Goal: Information Seeking & Learning: Check status

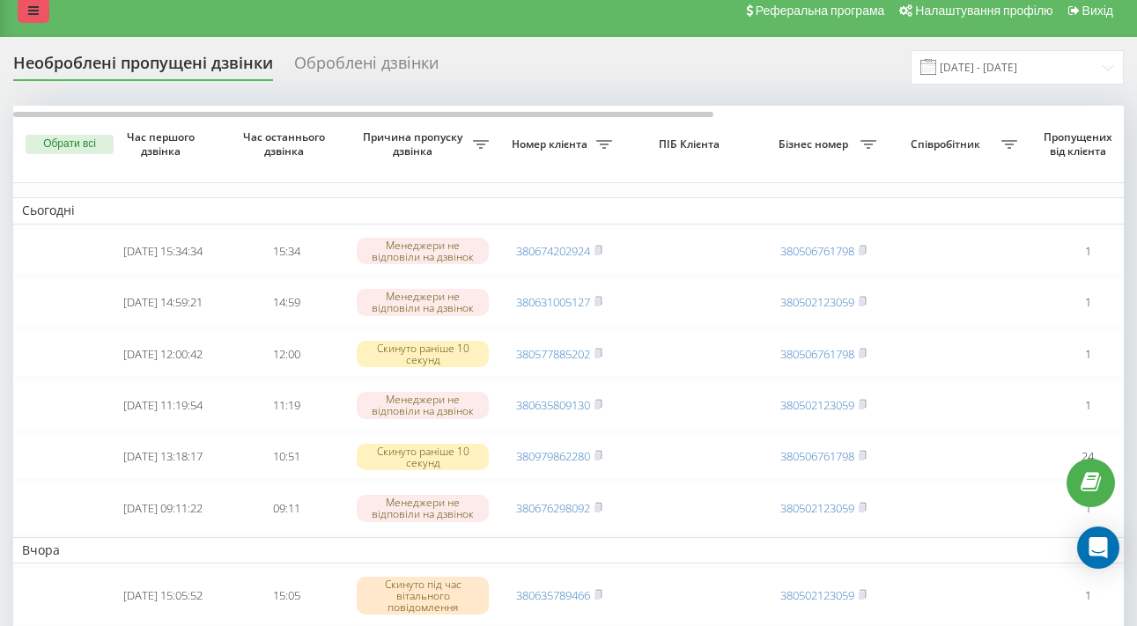
click at [35, 17] on icon at bounding box center [33, 10] width 11 height 12
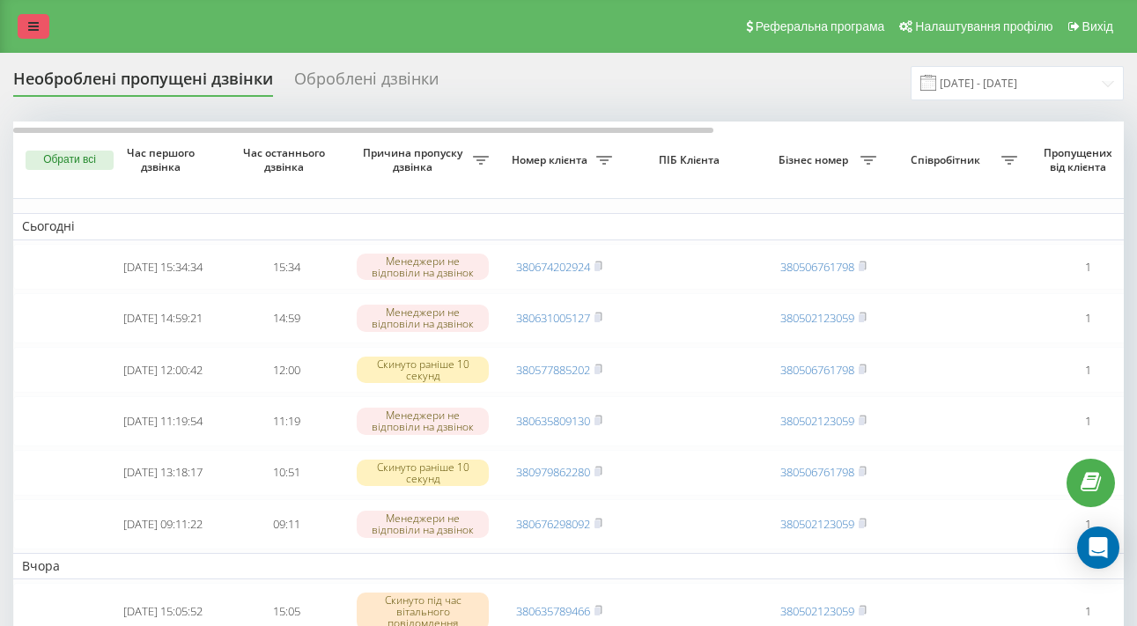
click at [48, 39] on link at bounding box center [34, 26] width 32 height 25
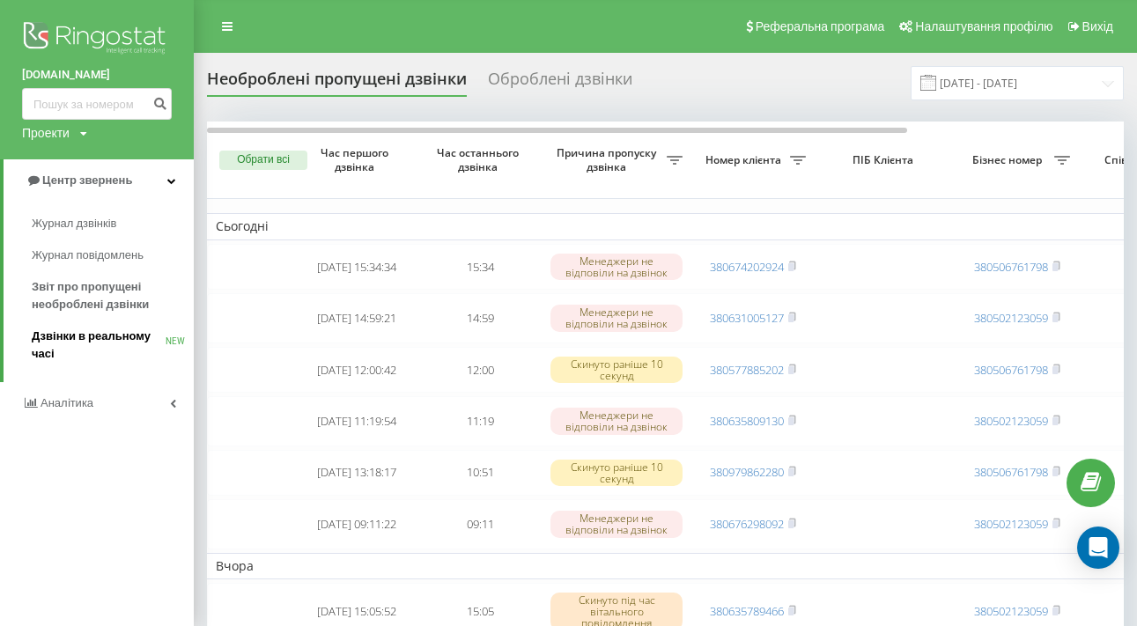
click at [89, 328] on span "Дзвінки в реальному часі" at bounding box center [99, 345] width 134 height 35
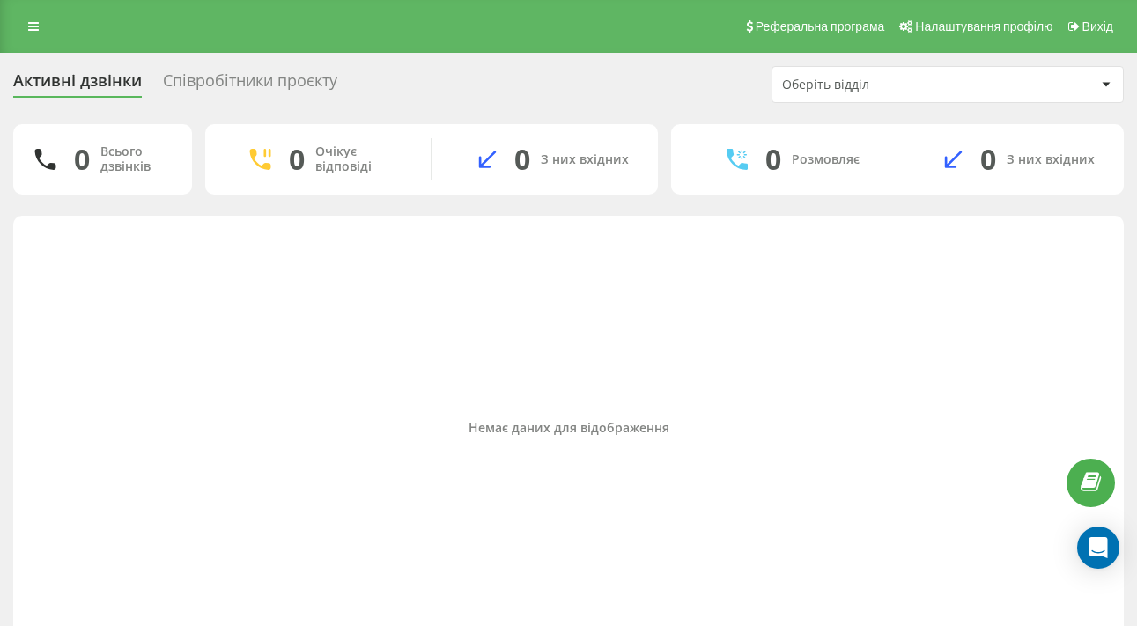
click at [333, 99] on div "Співробітники проєкту" at bounding box center [250, 84] width 174 height 27
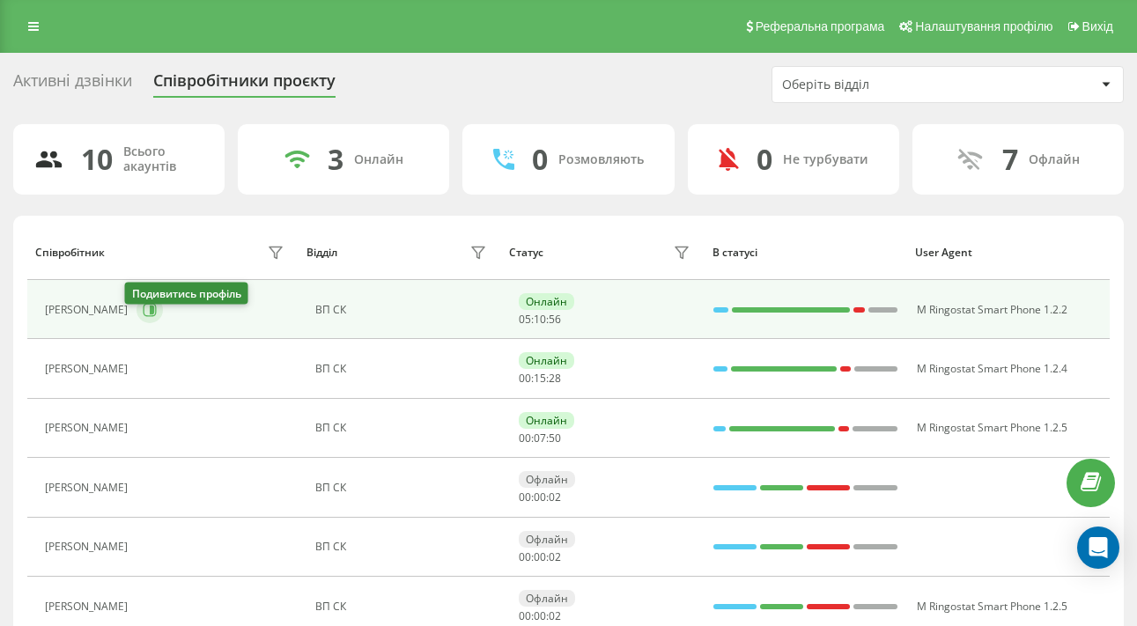
click at [143, 317] on icon at bounding box center [150, 310] width 14 height 14
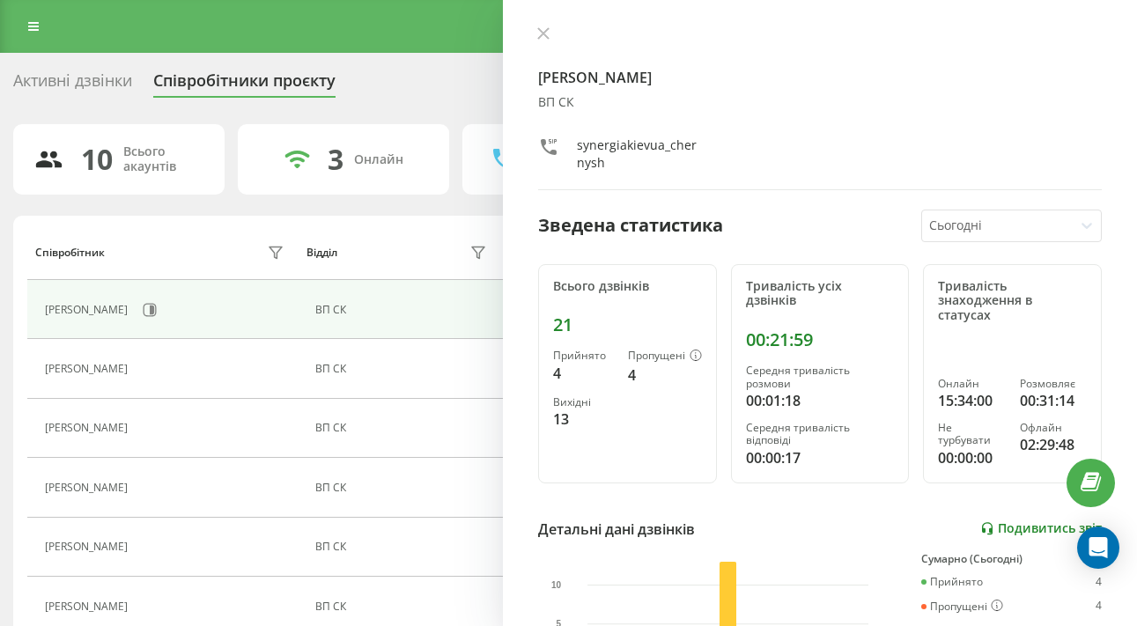
click at [1029, 521] on link "Подивитись звіт" at bounding box center [1040, 528] width 121 height 15
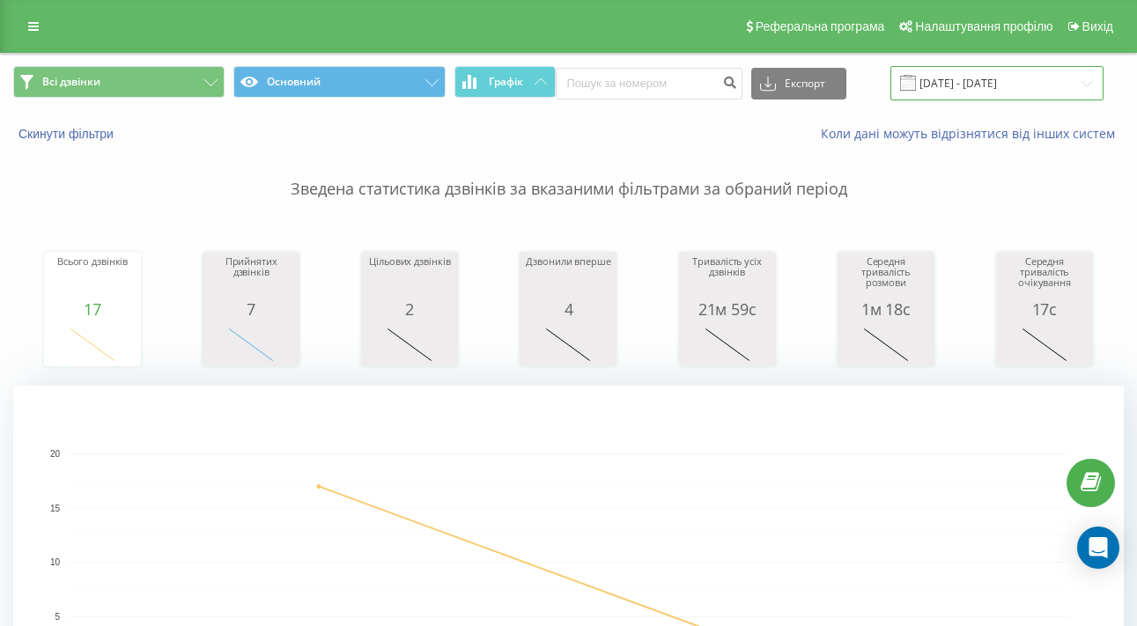
click at [1055, 97] on input "22.09.2025 - 22.09.2025" at bounding box center [996, 83] width 213 height 34
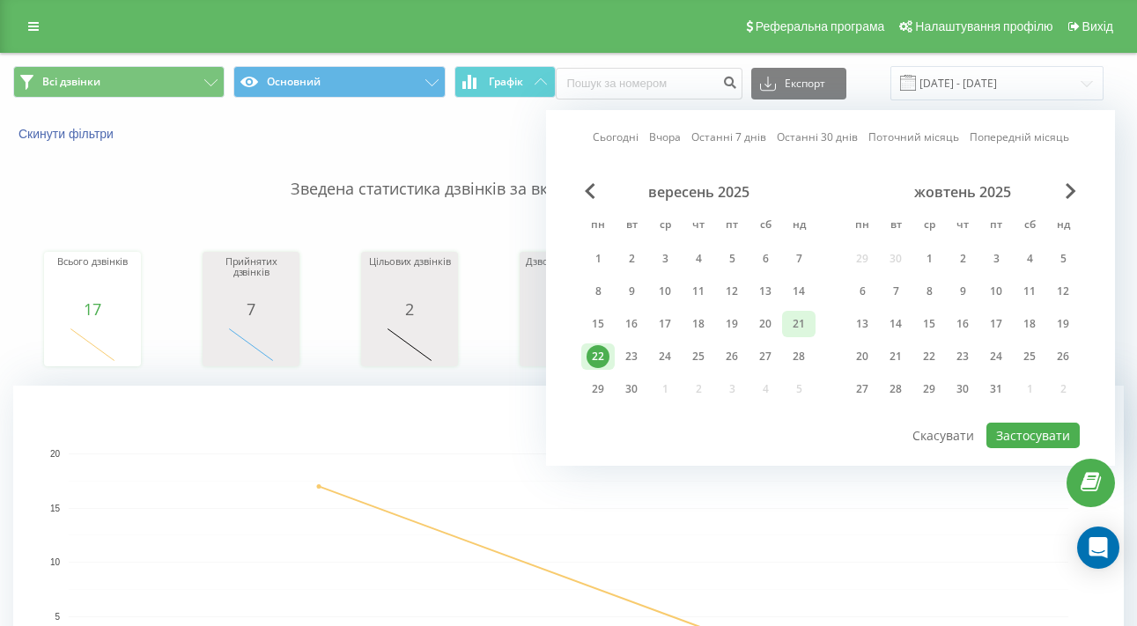
click at [804, 335] on div "21" at bounding box center [798, 324] width 23 height 23
click at [766, 335] on div "20" at bounding box center [765, 324] width 23 height 23
click at [759, 326] on div "20" at bounding box center [764, 324] width 33 height 26
click at [1016, 439] on button "Застосувати" at bounding box center [1032, 436] width 93 height 26
type input "20.09.2025 - 20.09.2025"
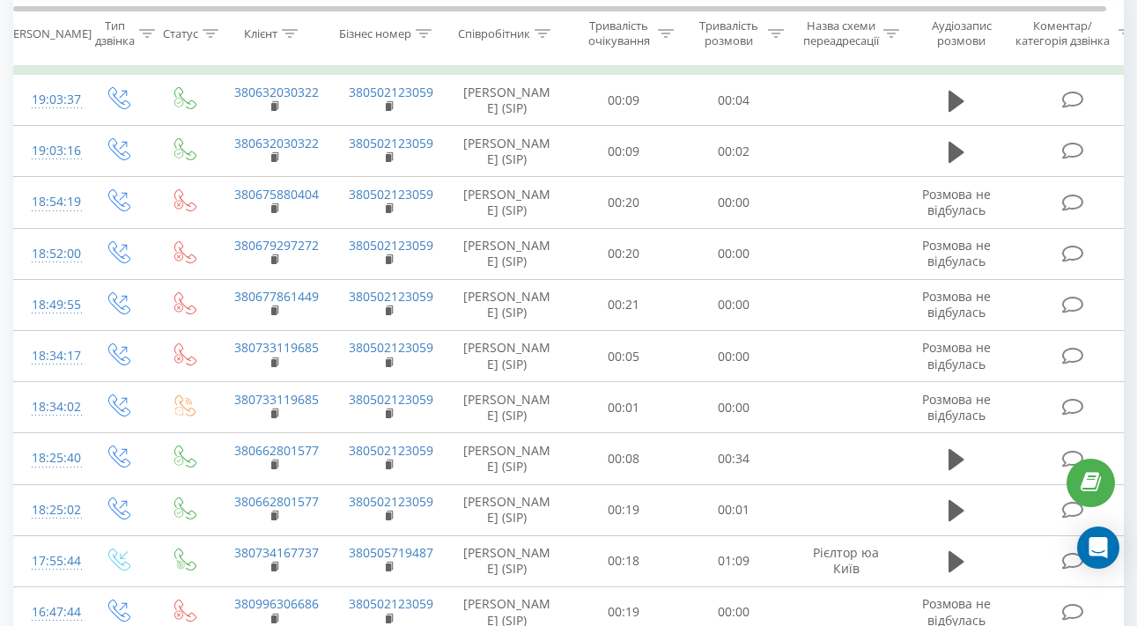
scroll to position [789, 0]
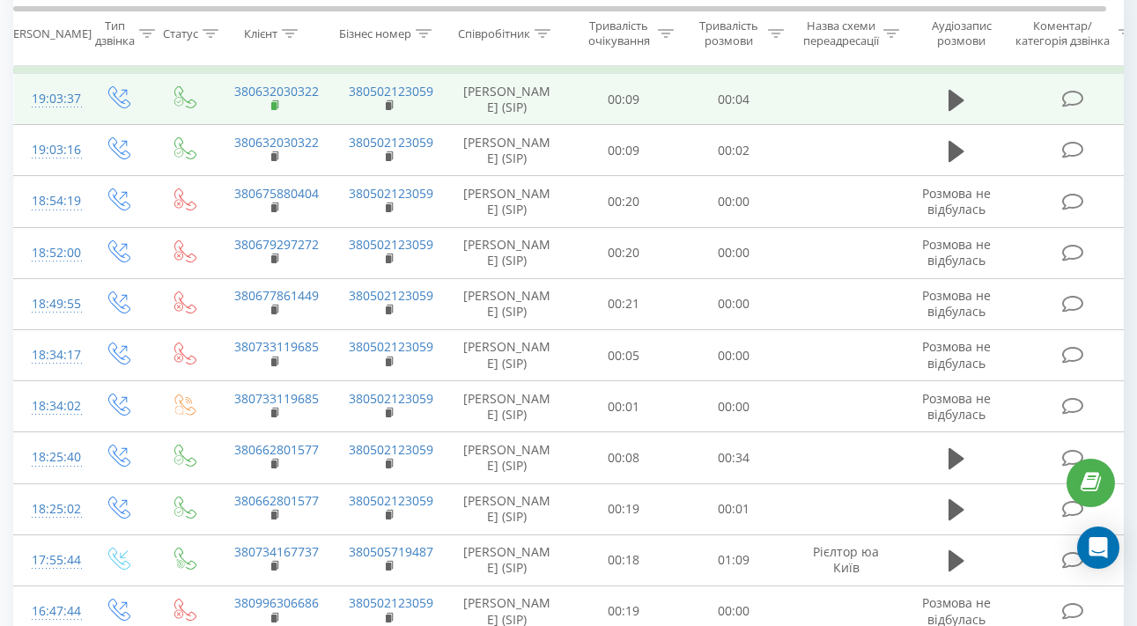
click at [274, 110] on rect at bounding box center [273, 106] width 5 height 8
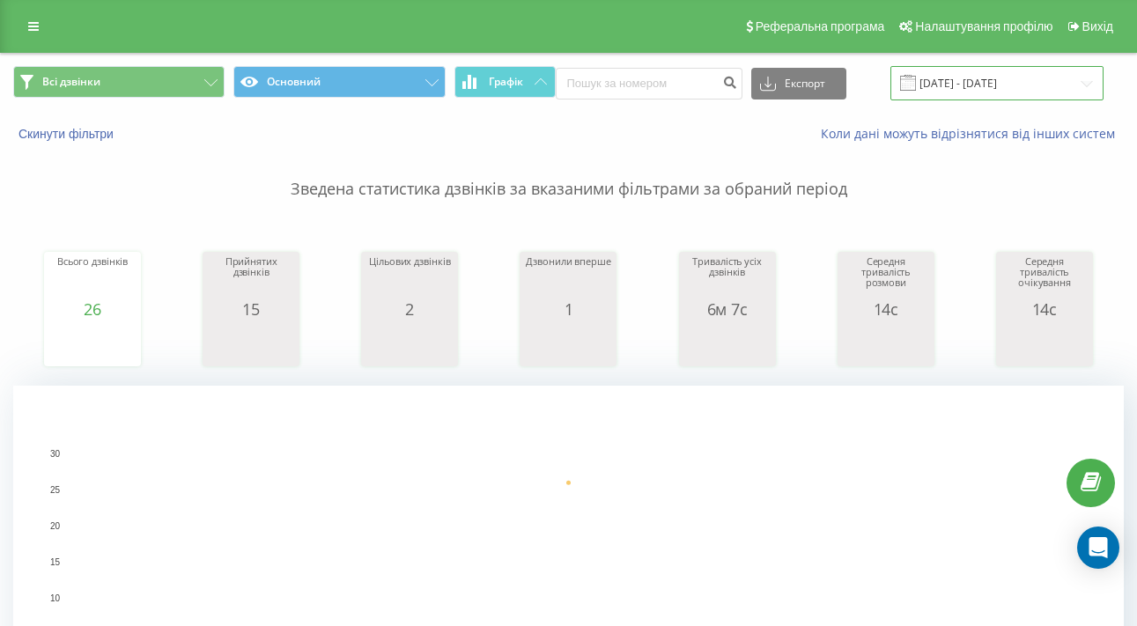
click at [1020, 95] on input "20.09.2025 - 20.09.2025" at bounding box center [996, 83] width 213 height 34
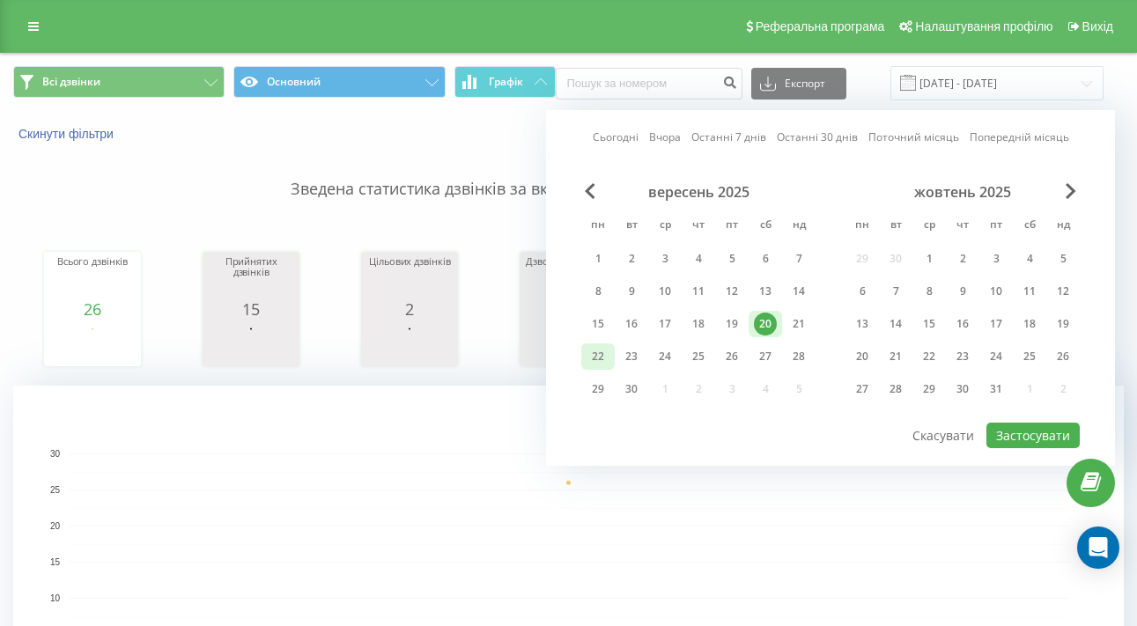
click at [603, 368] on div "22" at bounding box center [597, 356] width 23 height 23
click at [1055, 448] on button "Застосувати" at bounding box center [1032, 436] width 93 height 26
type input "22.09.2025 - 22.09.2025"
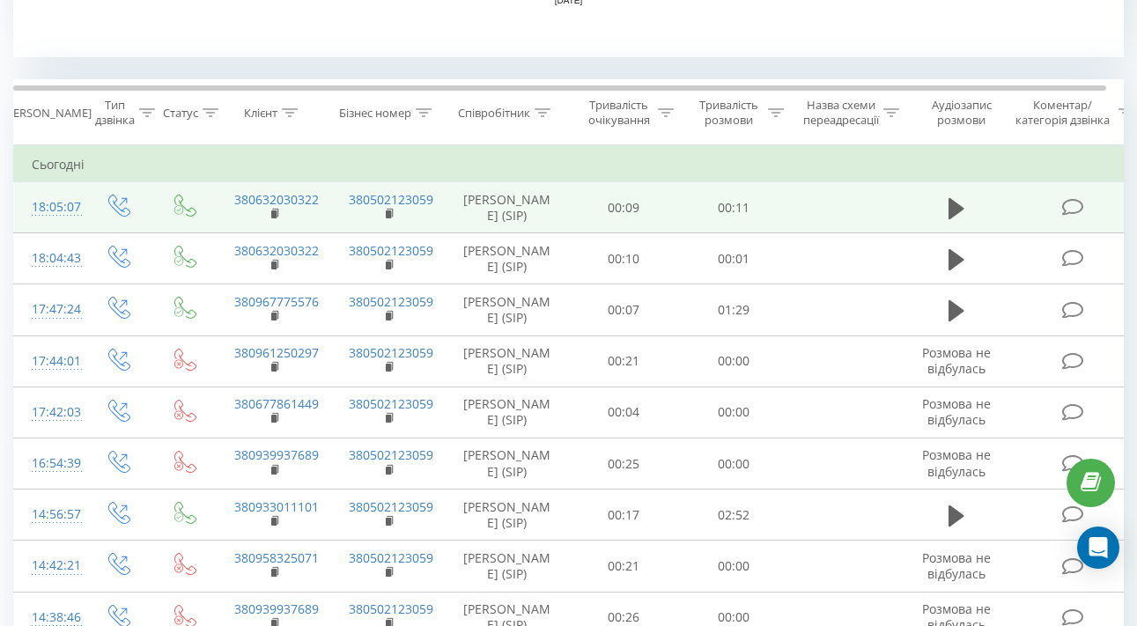
scroll to position [726, 0]
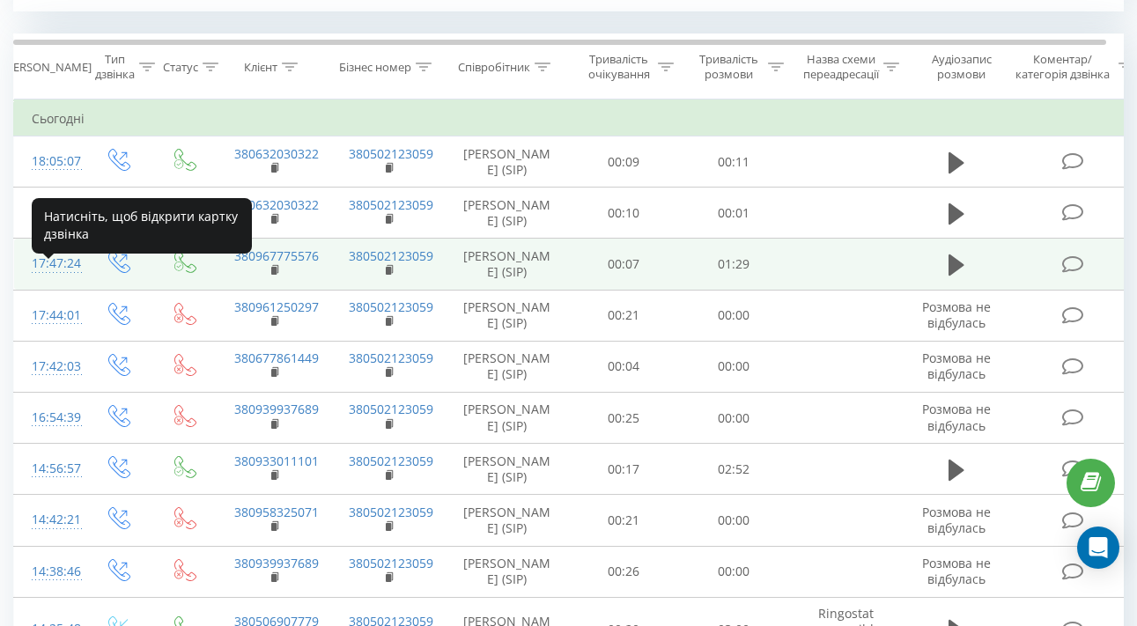
click at [37, 276] on div "17:47:24" at bounding box center [49, 264] width 35 height 34
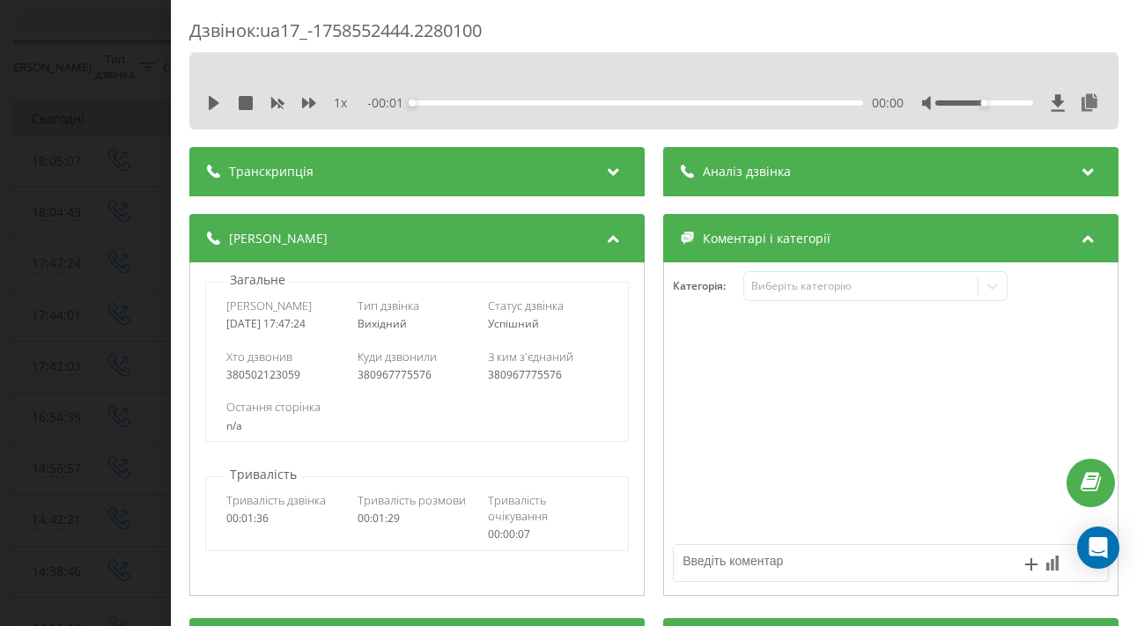
click at [607, 180] on div at bounding box center [615, 171] width 24 height 23
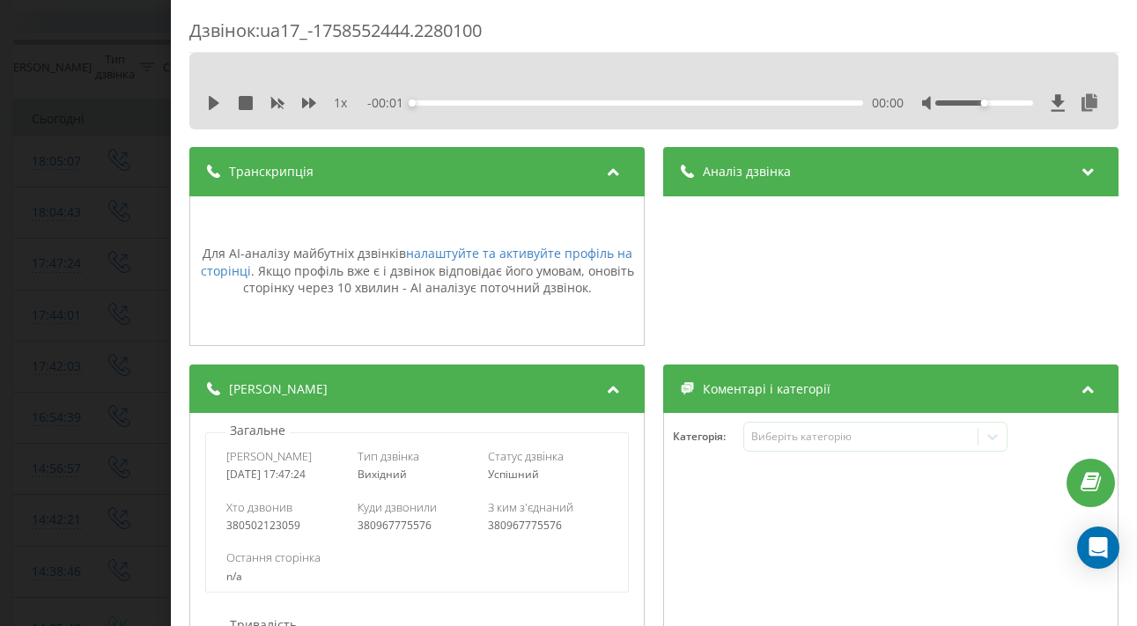
click at [607, 180] on div at bounding box center [615, 171] width 24 height 23
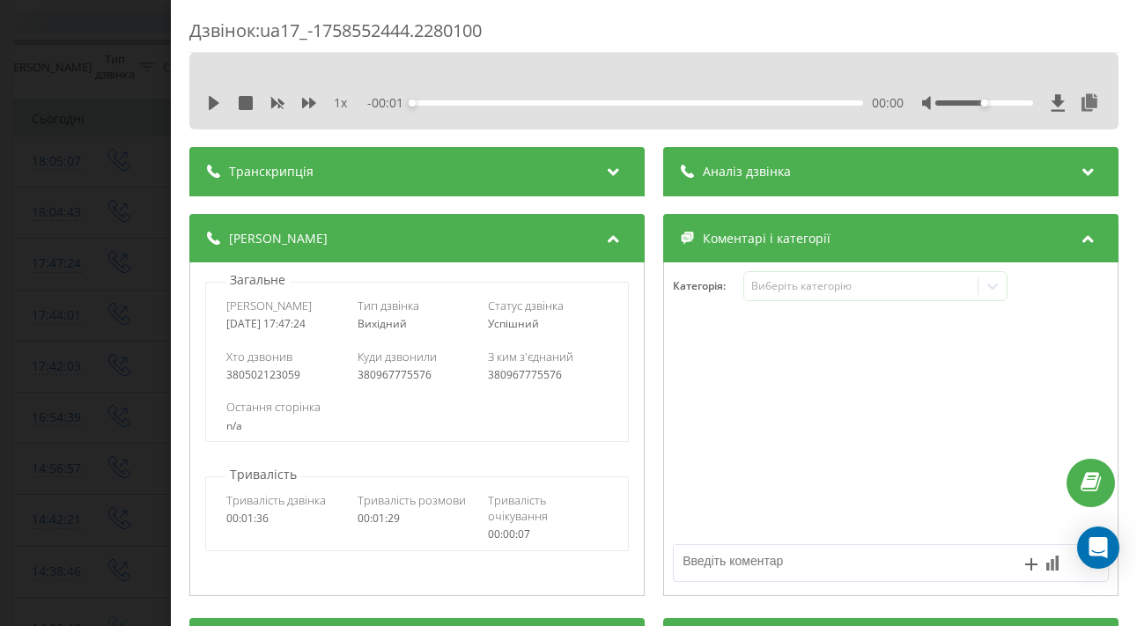
click at [607, 233] on icon at bounding box center [613, 236] width 21 height 18
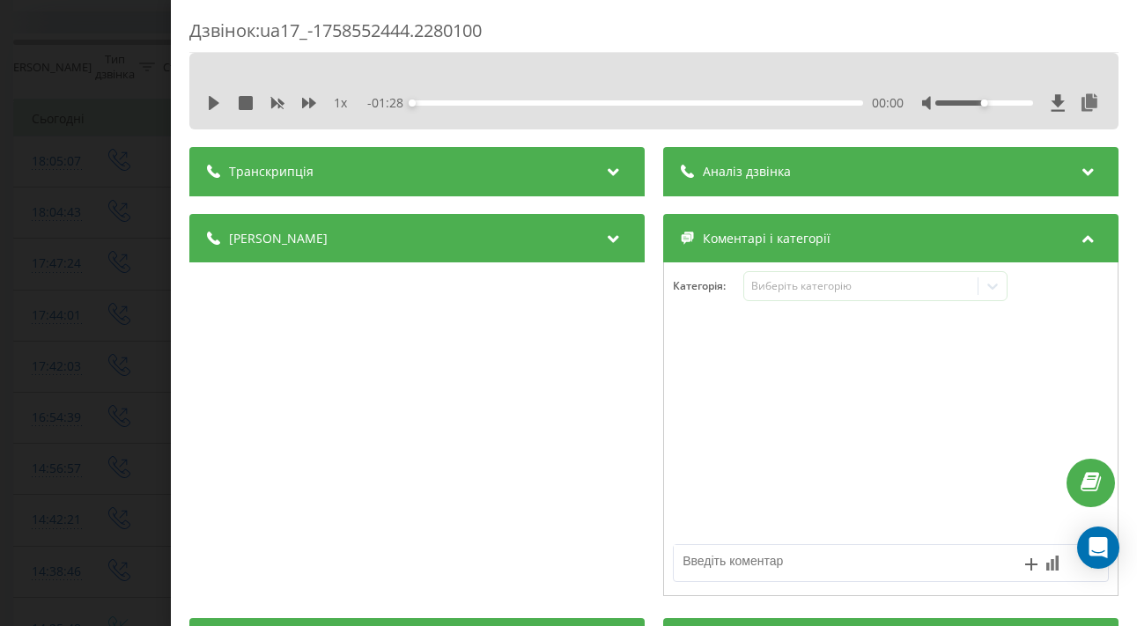
click at [605, 233] on icon at bounding box center [613, 236] width 21 height 18
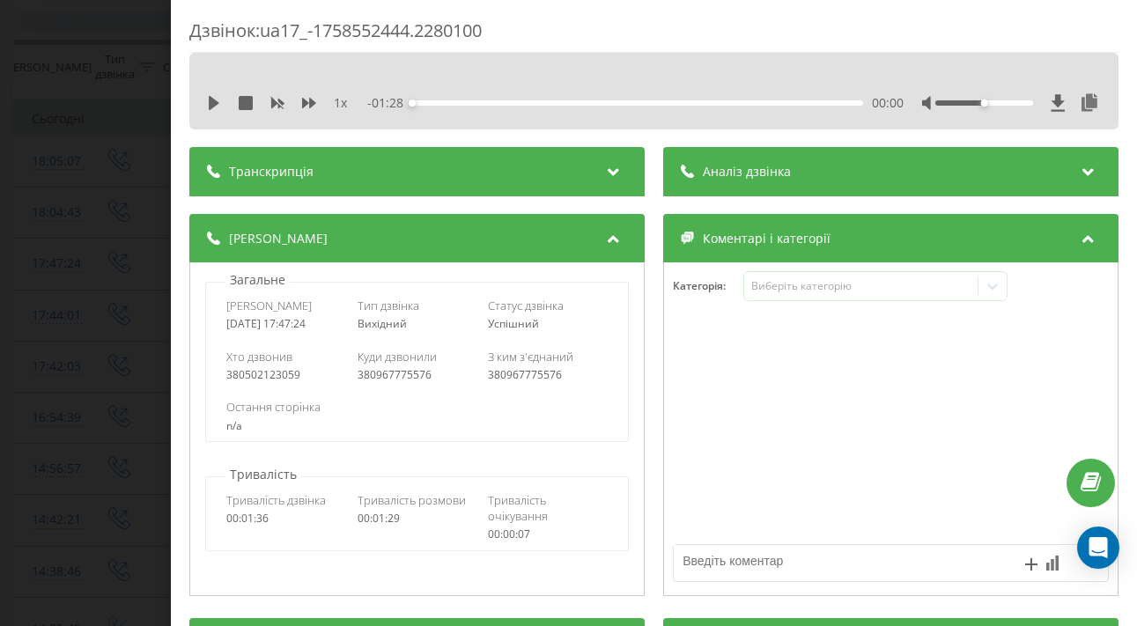
click at [753, 182] on div "Аналіз дзвінка" at bounding box center [890, 171] width 455 height 49
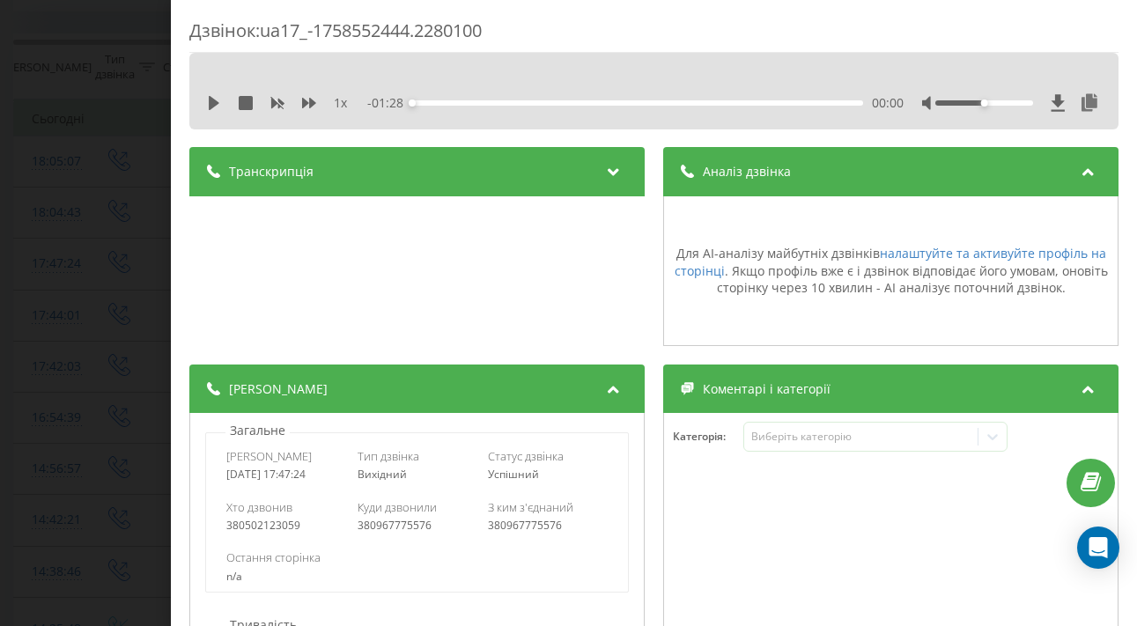
click at [753, 182] on div "Аналіз дзвінка" at bounding box center [890, 171] width 455 height 49
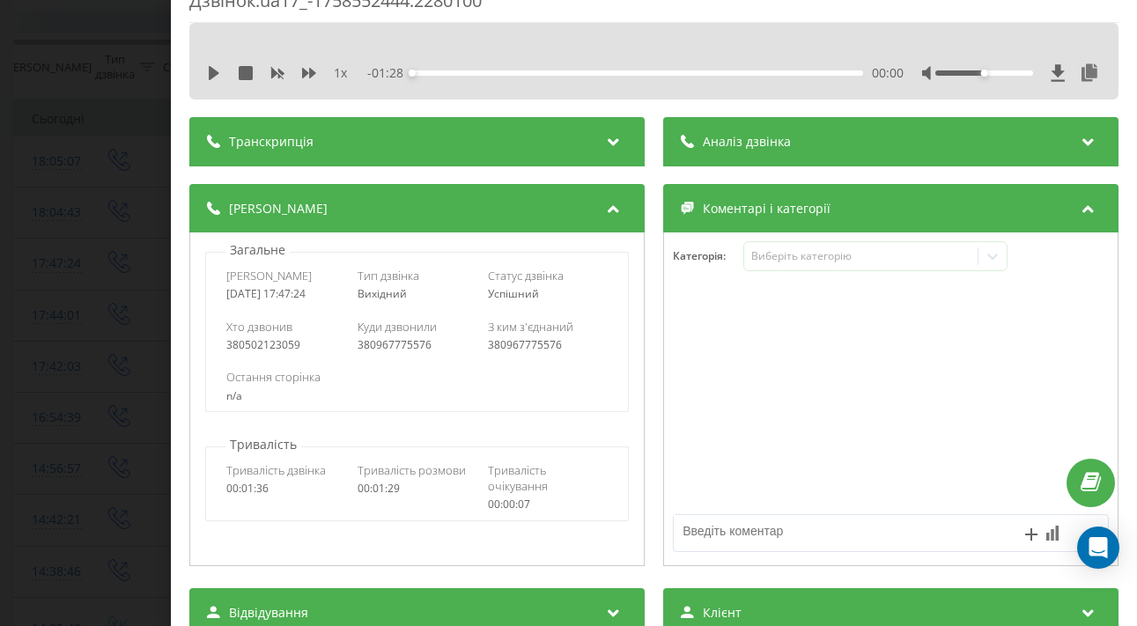
scroll to position [29, 0]
